Goal: Information Seeking & Learning: Learn about a topic

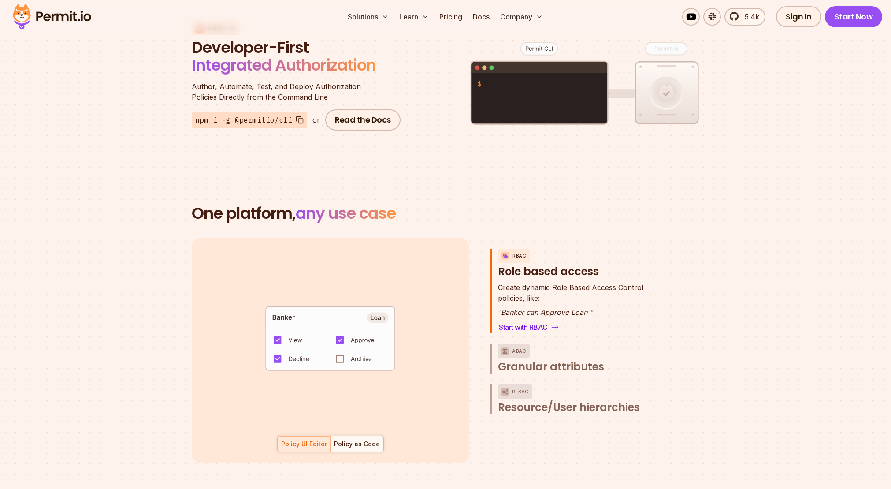
scroll to position [1151, 0]
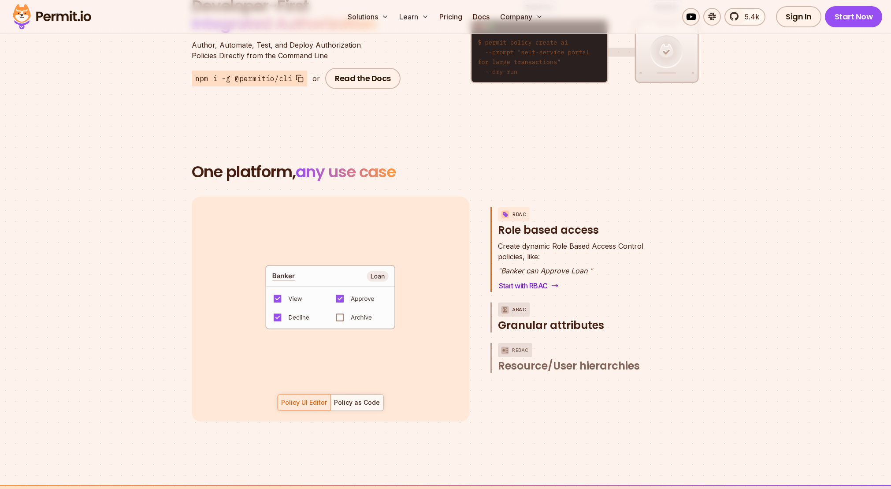
click at [521, 302] on p "ABAC" at bounding box center [519, 309] width 14 height 14
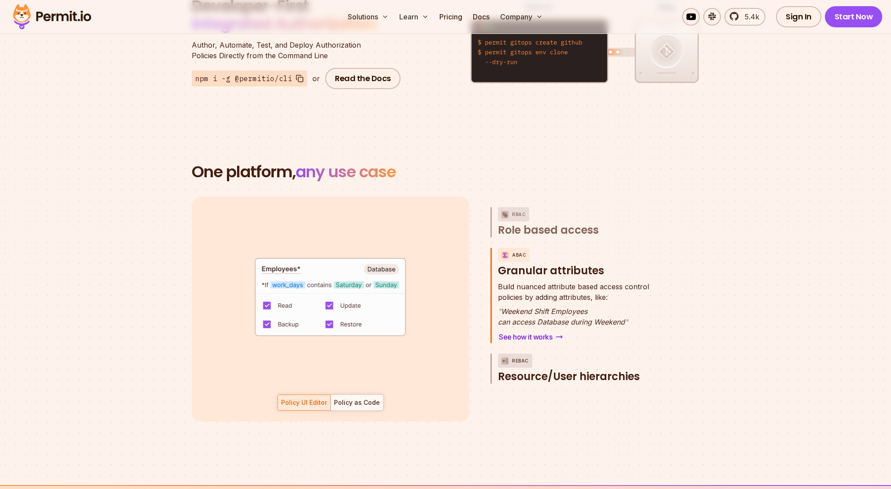
click at [551, 369] on span "Resource/User hierarchies" at bounding box center [569, 376] width 142 height 14
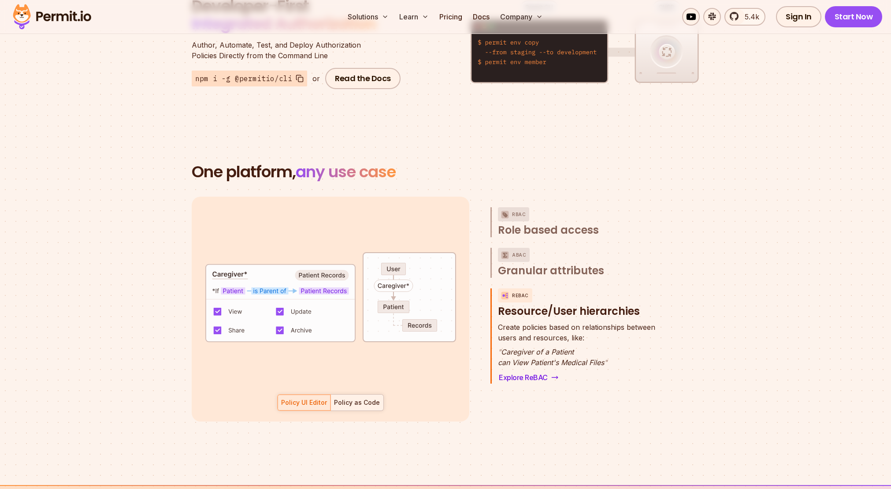
click at [359, 398] on div "Policy as Code" at bounding box center [357, 402] width 46 height 9
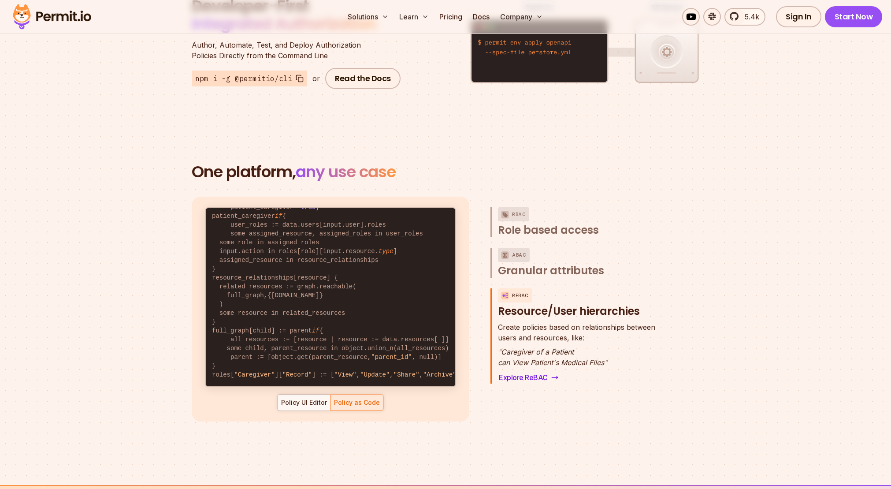
scroll to position [0, 0]
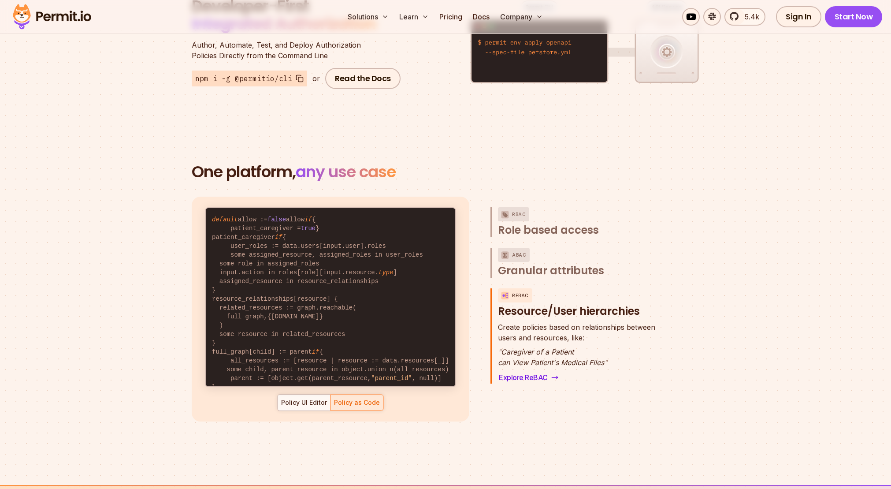
click at [298, 401] on div "default allow := false allow if { some role in data.users[input.user].roles act…" at bounding box center [331, 309] width 278 height 225
click at [302, 398] on div "Policy UI Editor" at bounding box center [304, 402] width 46 height 9
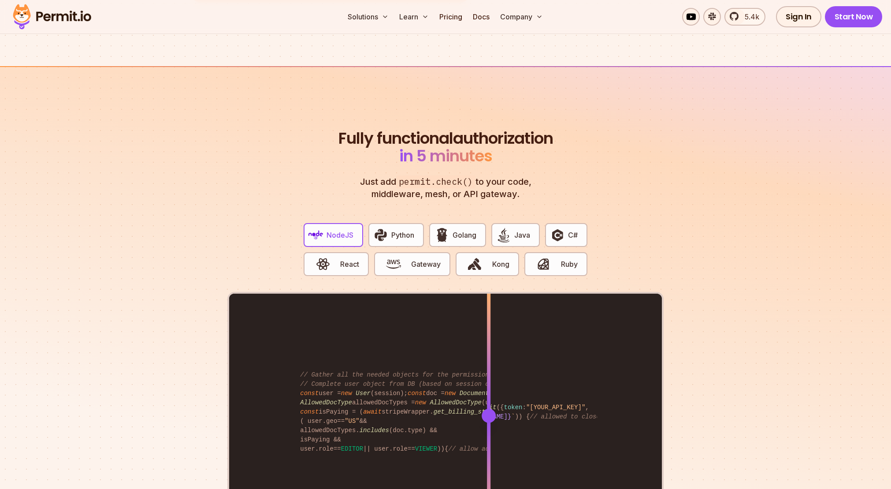
scroll to position [1572, 0]
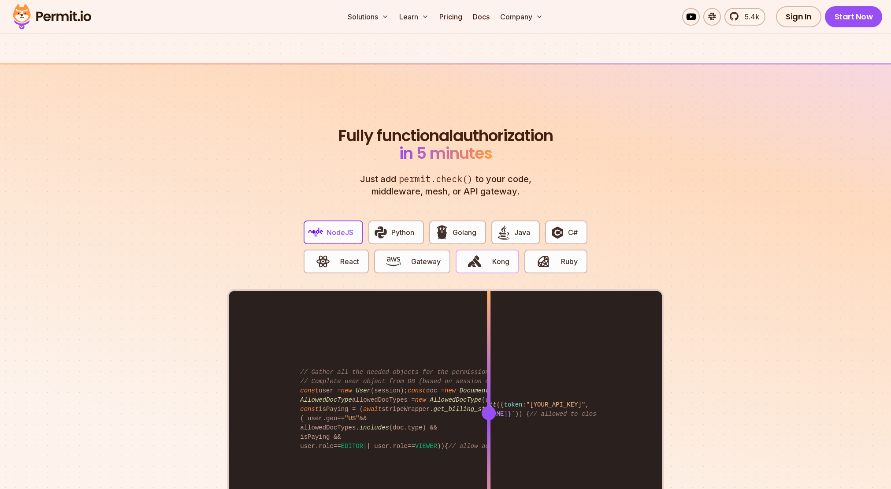
click at [485, 254] on span "button" at bounding box center [475, 261] width 30 height 15
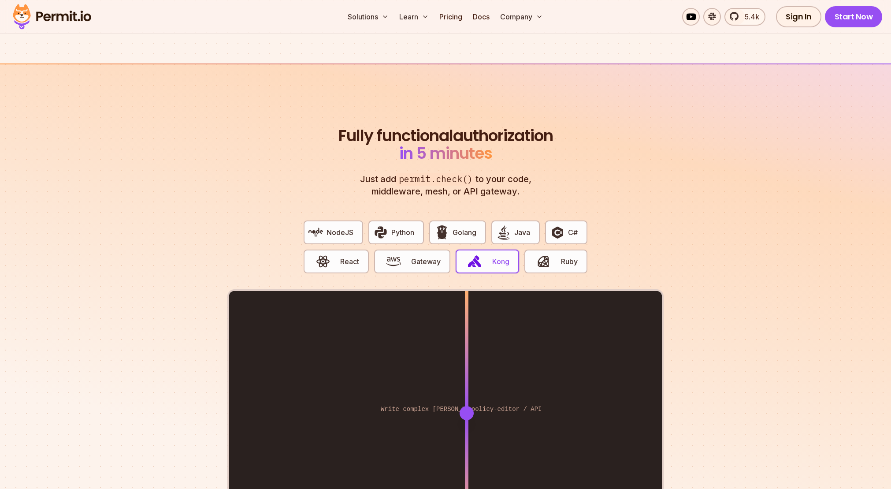
drag, startPoint x: 488, startPoint y: 401, endPoint x: 467, endPoint y: 386, distance: 25.6
click at [467, 386] on div at bounding box center [467, 412] width 4 height 243
click at [411, 250] on button "Gateway" at bounding box center [412, 262] width 76 height 24
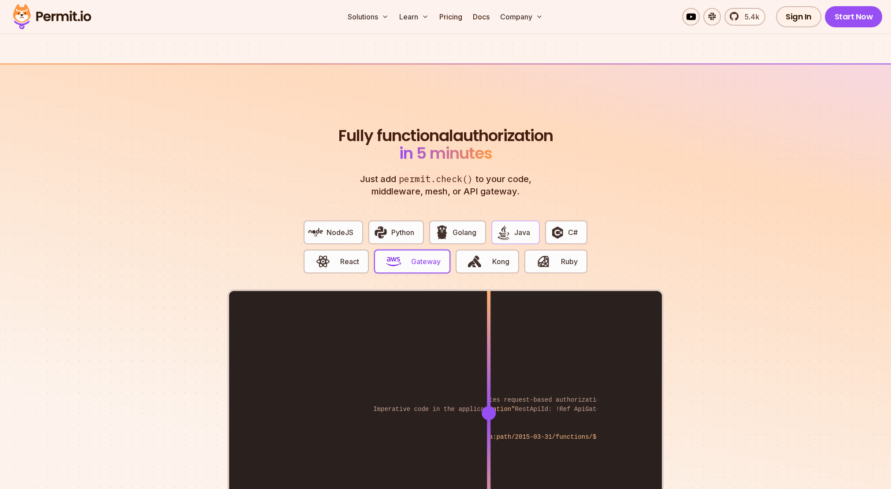
click at [518, 227] on span "Java" at bounding box center [523, 232] width 16 height 11
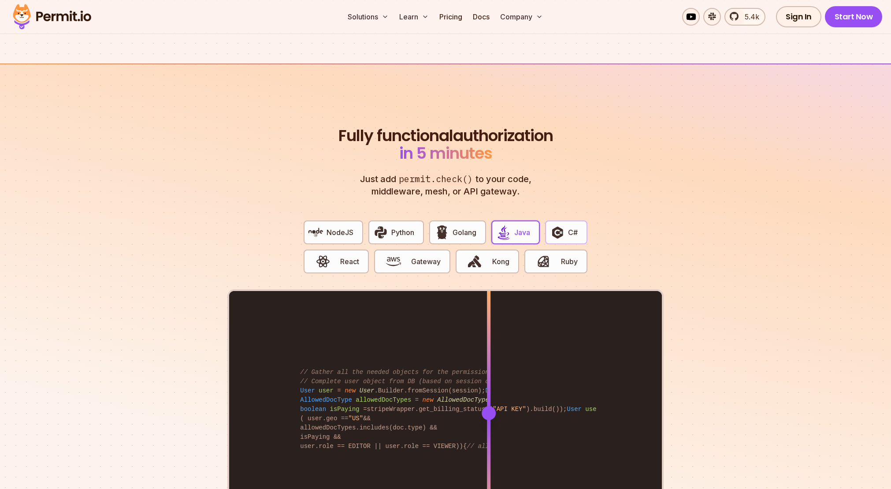
click at [564, 225] on img "button" at bounding box center [557, 232] width 15 height 15
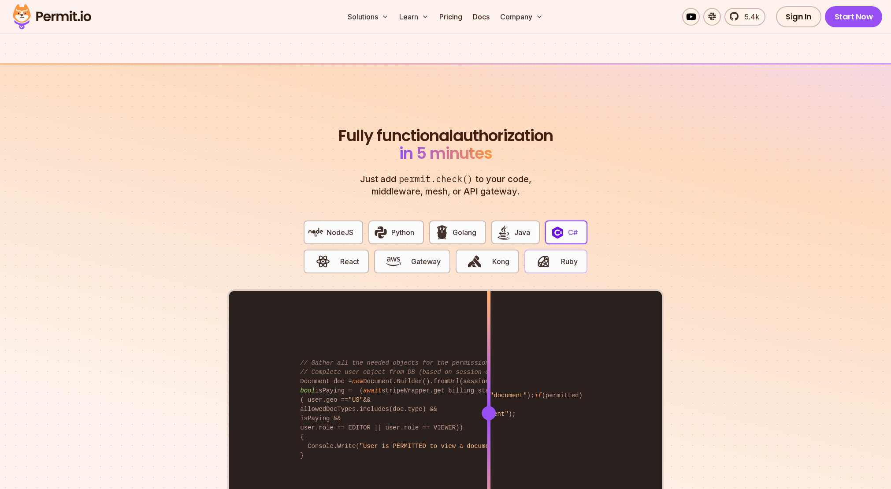
click at [561, 256] on span "Ruby" at bounding box center [569, 261] width 17 height 11
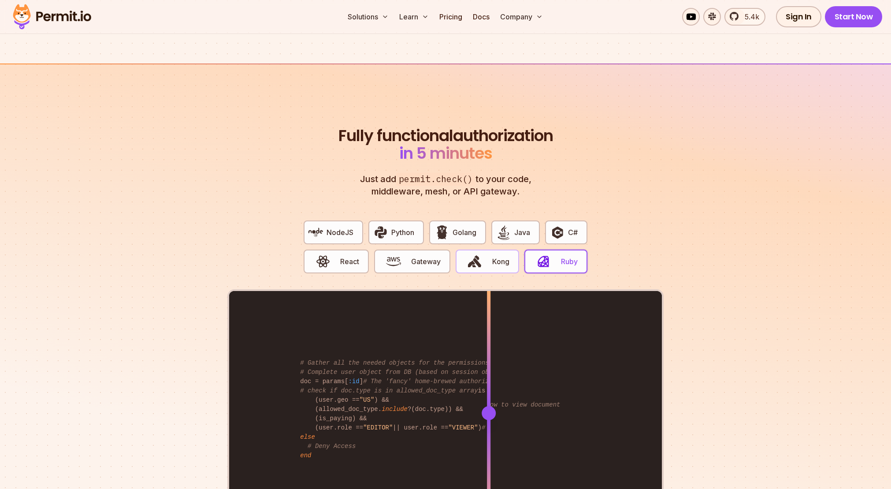
click at [498, 256] on span "Kong" at bounding box center [500, 261] width 17 height 11
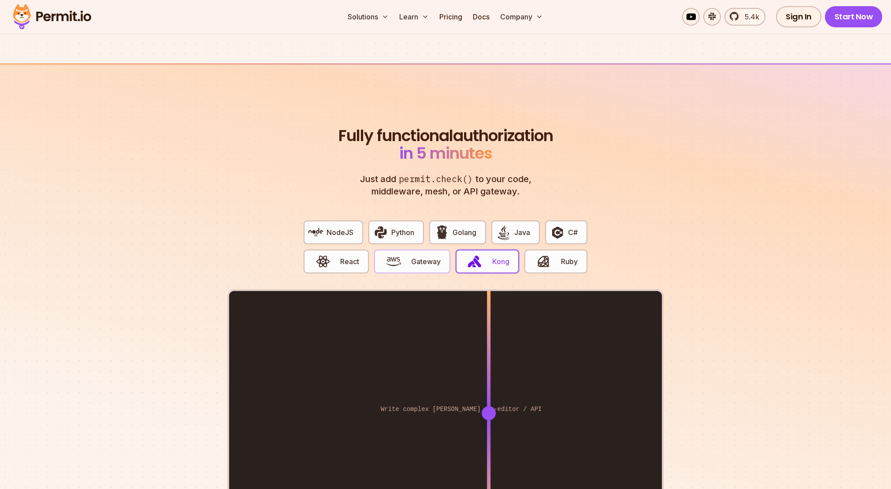
click at [416, 256] on span "Gateway" at bounding box center [426, 261] width 30 height 11
click at [455, 173] on span "permit.check()" at bounding box center [435, 179] width 79 height 13
click at [485, 254] on span "button" at bounding box center [475, 261] width 30 height 15
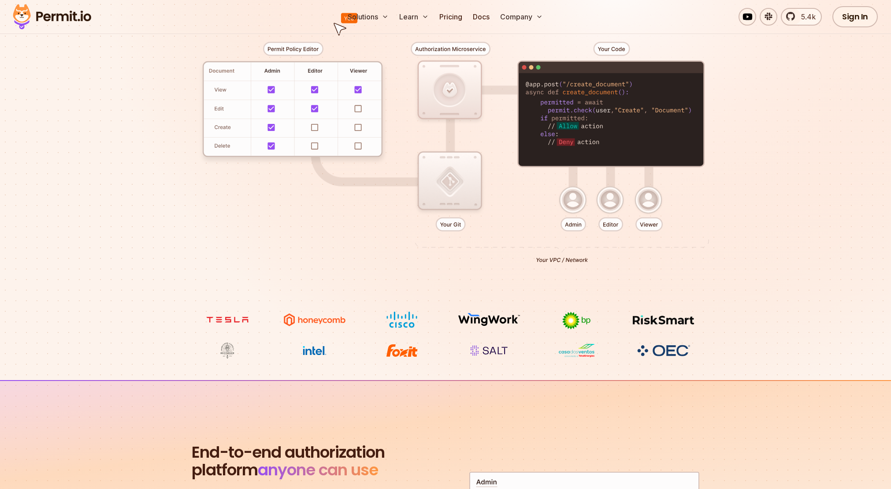
scroll to position [0, 0]
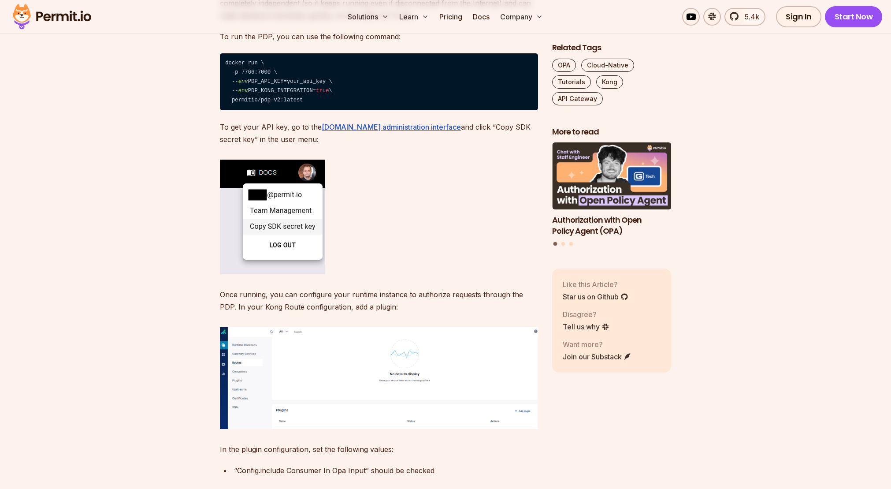
scroll to position [759, 0]
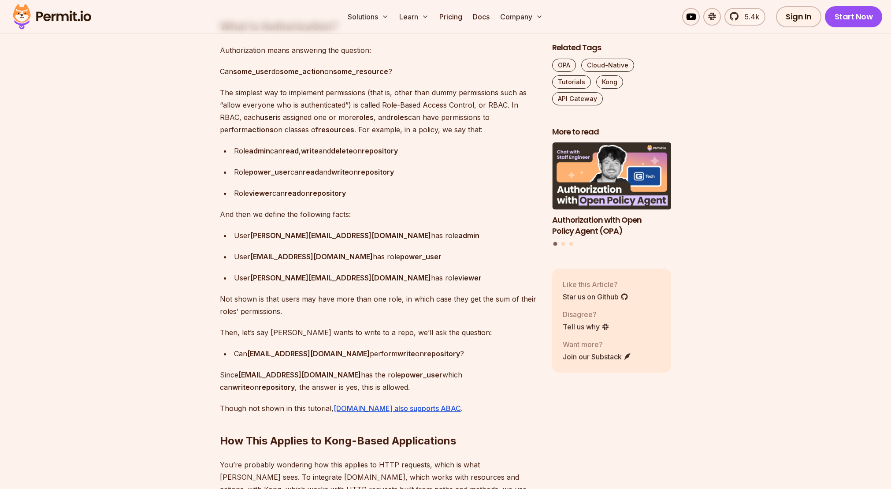
click at [67, 16] on img at bounding box center [52, 17] width 86 height 30
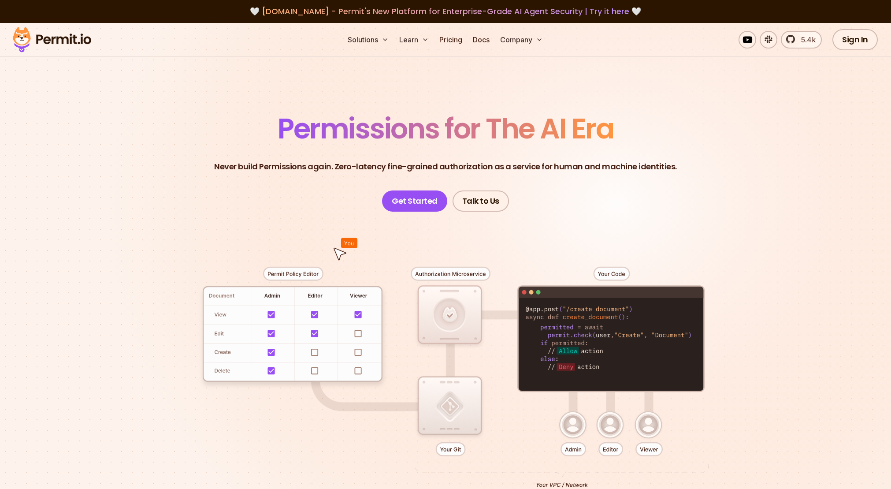
click at [596, 13] on link "Try it here" at bounding box center [610, 11] width 40 height 11
